Goal: Information Seeking & Learning: Learn about a topic

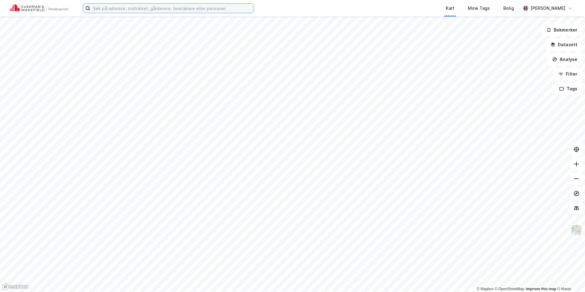
click at [169, 7] on input at bounding box center [171, 8] width 163 height 9
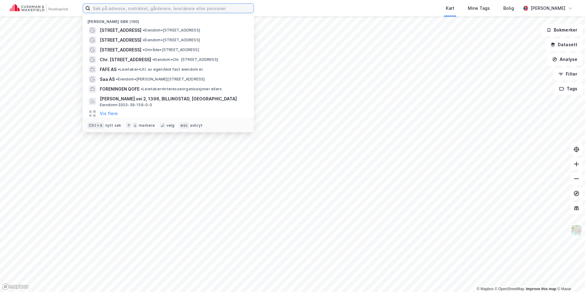
paste input "[STREET_ADDRESS]"
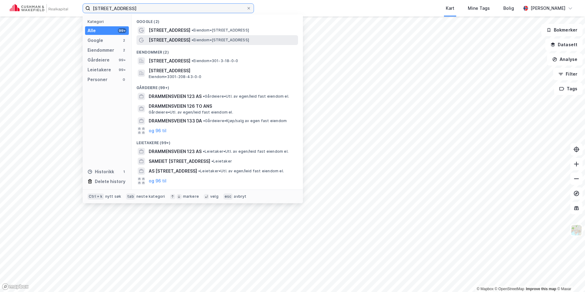
type input "[STREET_ADDRESS]"
click at [184, 40] on span "[STREET_ADDRESS]" at bounding box center [170, 39] width 42 height 7
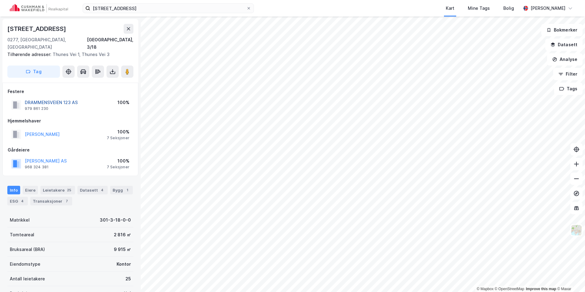
click at [0, 0] on button "DRAMMENSVEIEN 123 AS" at bounding box center [0, 0] width 0 height 0
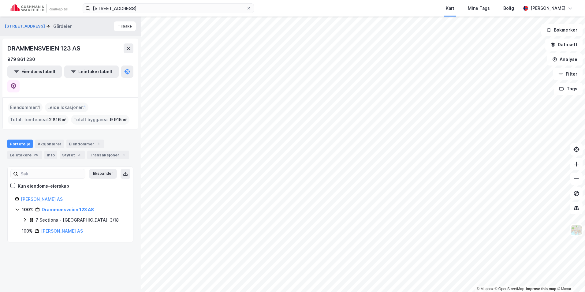
click at [17, 207] on icon at bounding box center [17, 209] width 5 height 5
click at [66, 207] on link "Drammensveien 123 AS" at bounding box center [68, 209] width 52 height 5
drag, startPoint x: 95, startPoint y: 196, endPoint x: 41, endPoint y: 196, distance: 53.5
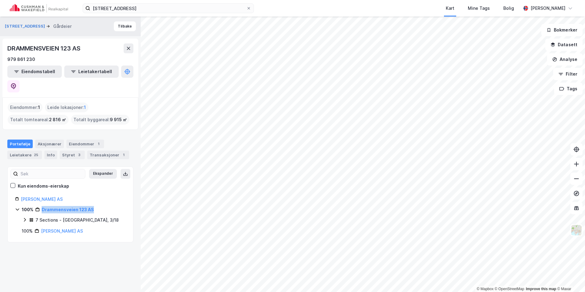
click at [41, 206] on div "100% Drammensveien 123 AS" at bounding box center [74, 209] width 104 height 7
copy link "Drammensveien 123 AS"
